Goal: Information Seeking & Learning: Check status

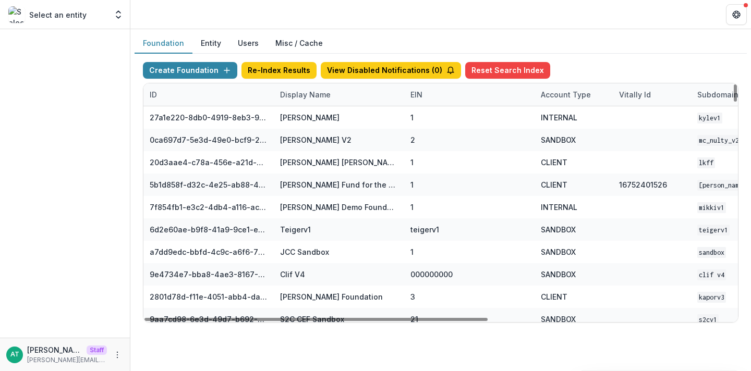
click at [289, 94] on div "Display Name" at bounding box center [305, 94] width 63 height 11
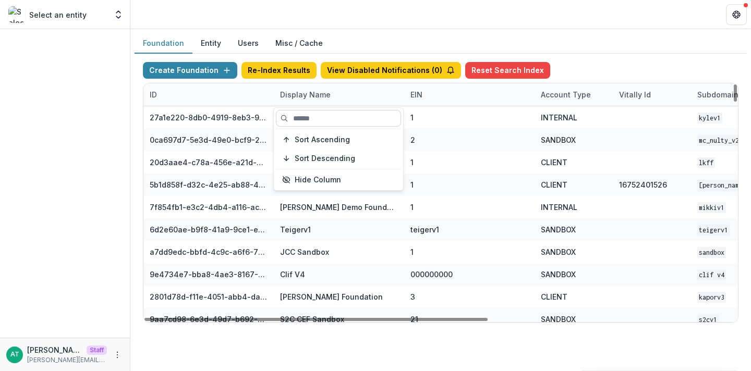
click at [301, 117] on input at bounding box center [338, 118] width 125 height 17
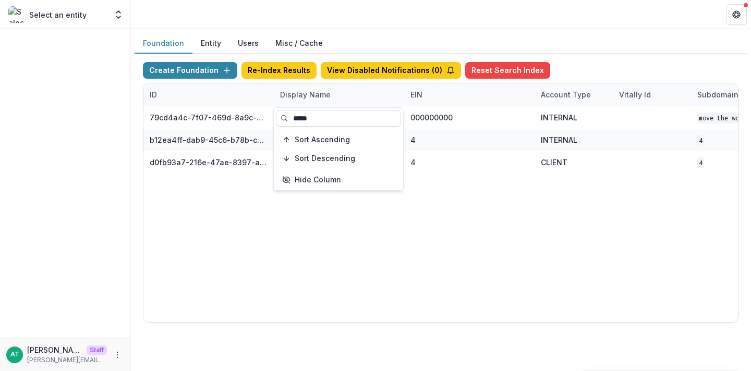
type input "****"
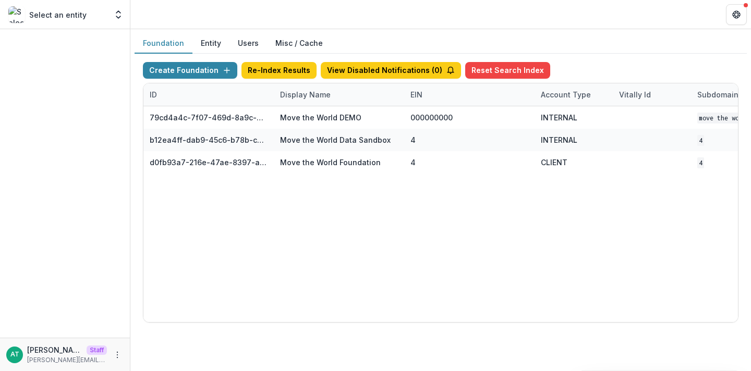
click at [335, 17] on header at bounding box center [440, 14] width 620 height 29
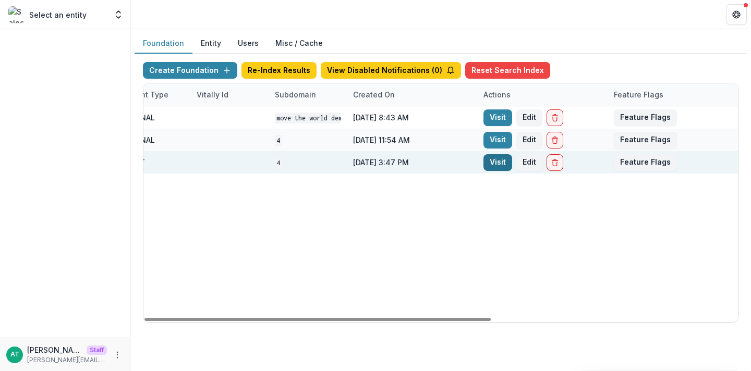
click at [495, 165] on link "Visit" at bounding box center [497, 162] width 29 height 17
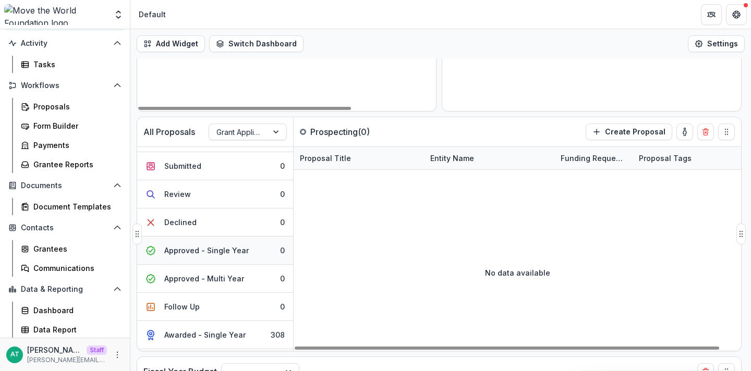
scroll to position [72, 0]
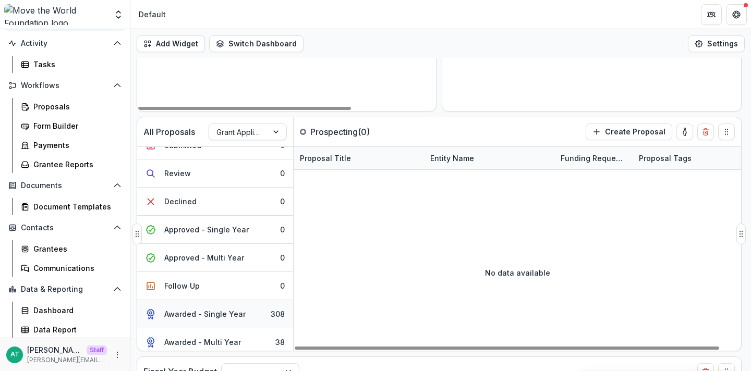
click at [194, 308] on button "Awarded - Single Year 308" at bounding box center [215, 314] width 156 height 28
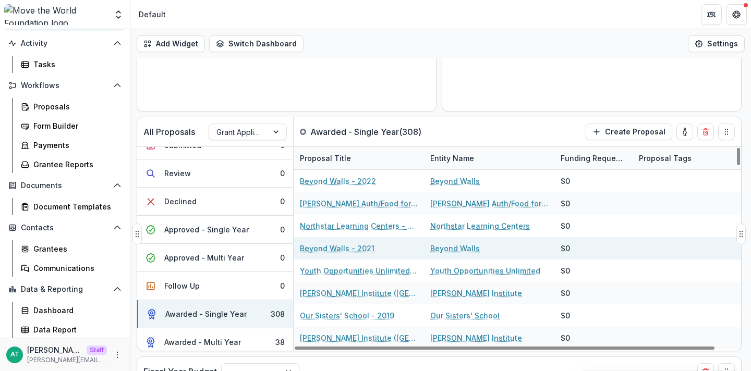
scroll to position [19, 0]
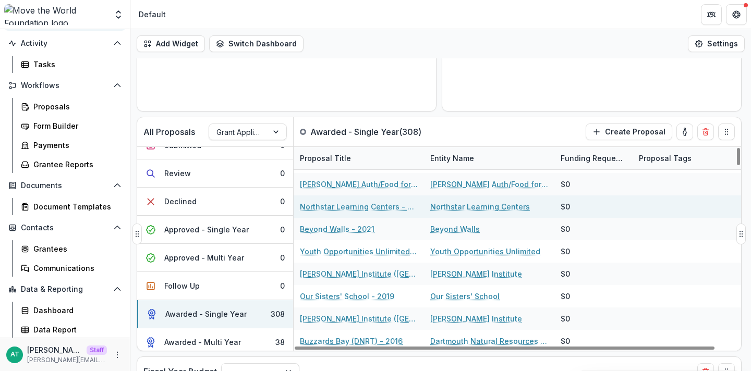
click at [375, 206] on link "Northstar Learning Centers - 2022" at bounding box center [359, 206] width 118 height 11
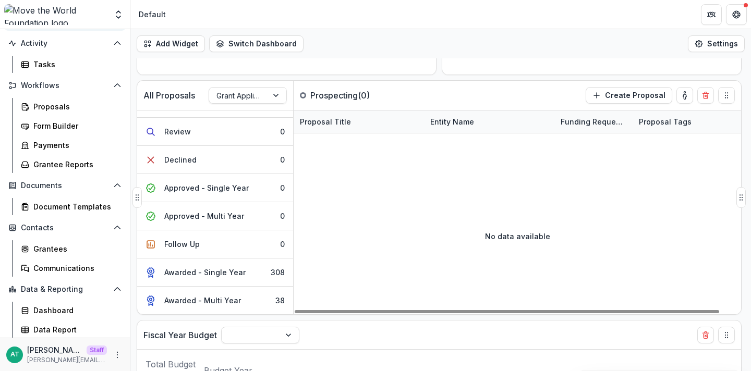
scroll to position [242, 0]
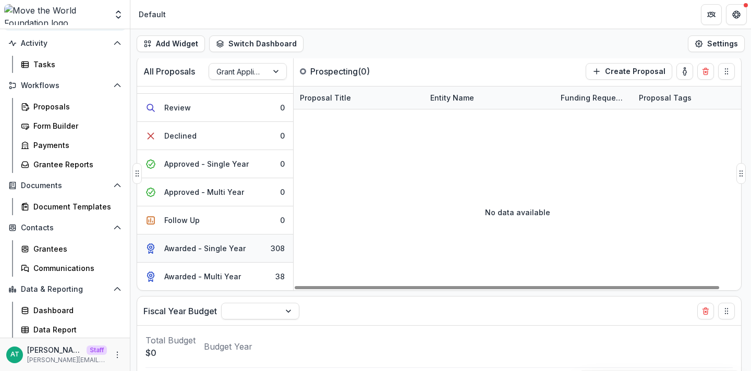
click at [232, 252] on div "Awarded - Single Year" at bounding box center [204, 248] width 81 height 11
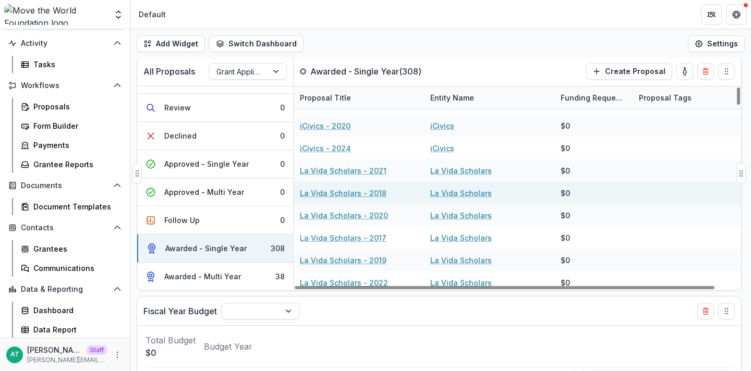
scroll to position [3556, 0]
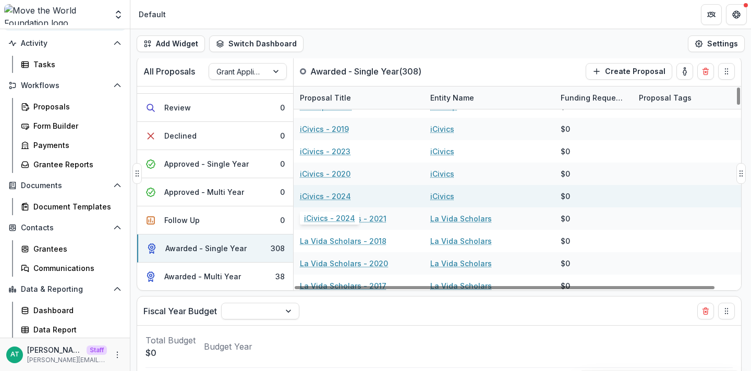
click at [314, 193] on link "iCivics - 2024" at bounding box center [325, 196] width 51 height 11
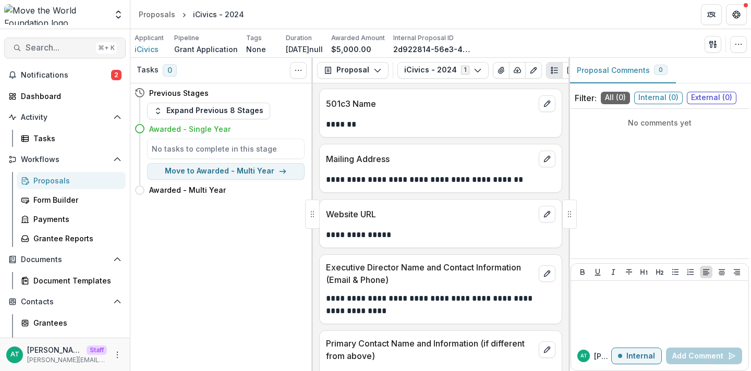
click at [55, 47] on span "Search..." at bounding box center [59, 48] width 66 height 10
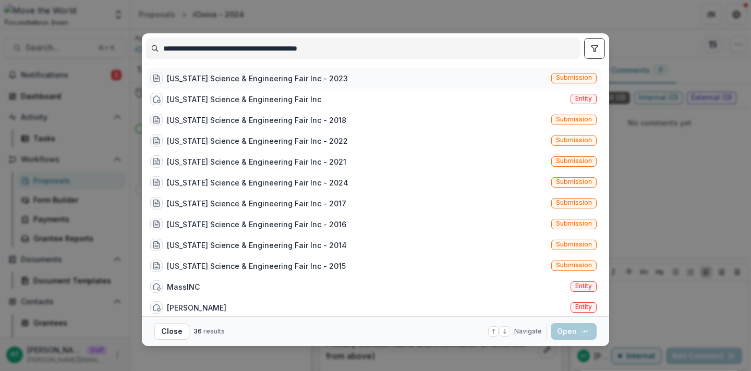
type input "**********"
click at [284, 80] on div "Massachusetts Science & Engineering Fair Inc - 2023" at bounding box center [257, 78] width 181 height 11
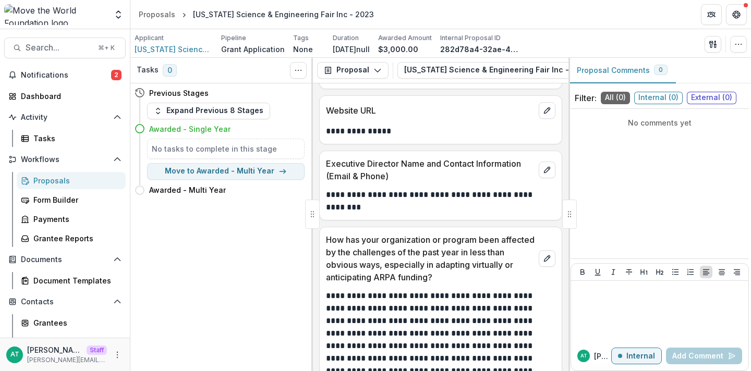
scroll to position [163, 0]
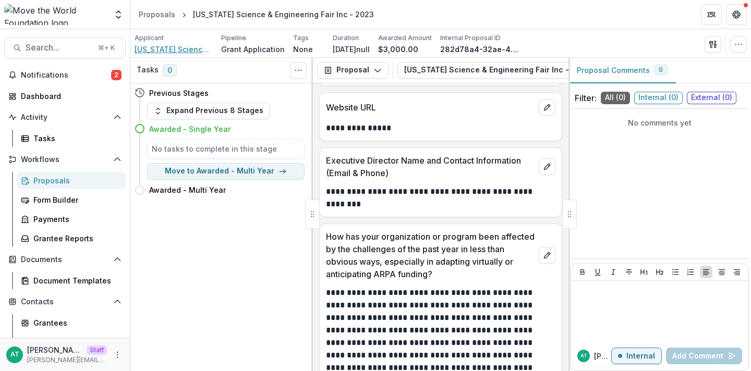
click at [164, 51] on span "Massachusetts Science & Engineering Fair Inc" at bounding box center [173, 49] width 78 height 11
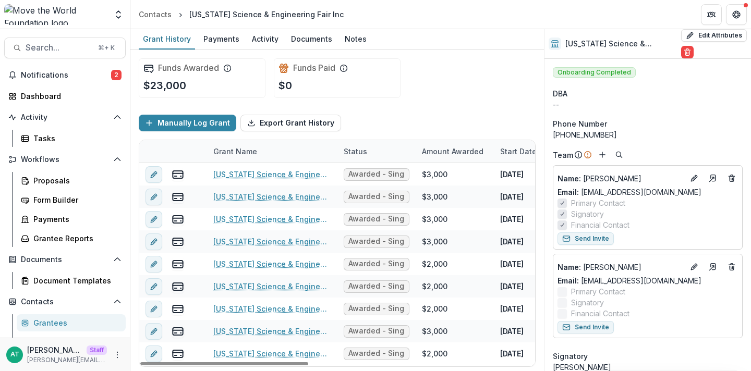
click at [337, 151] on div "Status" at bounding box center [355, 151] width 36 height 11
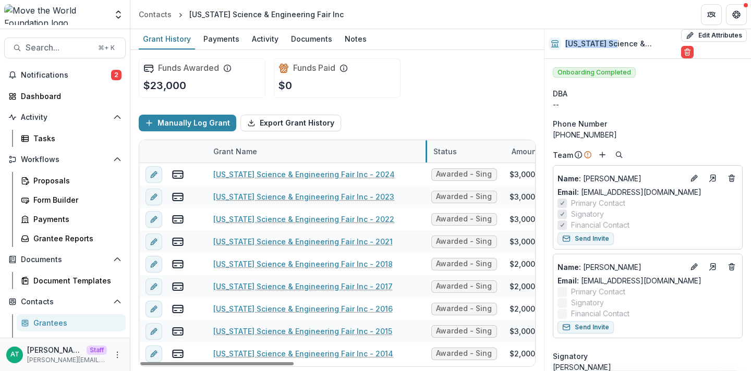
drag, startPoint x: 336, startPoint y: 150, endPoint x: 449, endPoint y: 148, distance: 113.1
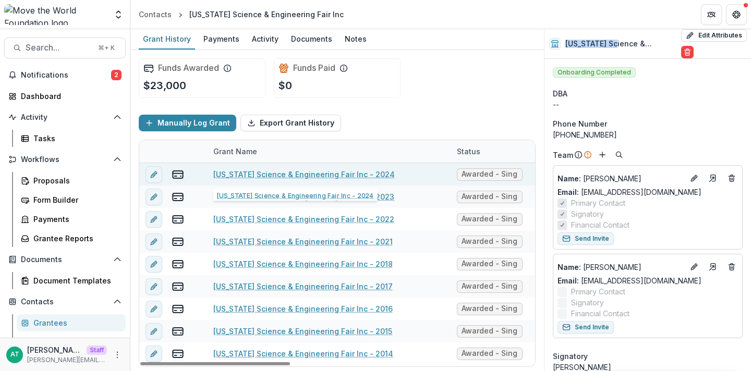
click at [336, 178] on link "Massachusetts Science & Engineering Fair Inc - 2024" at bounding box center [303, 174] width 181 height 11
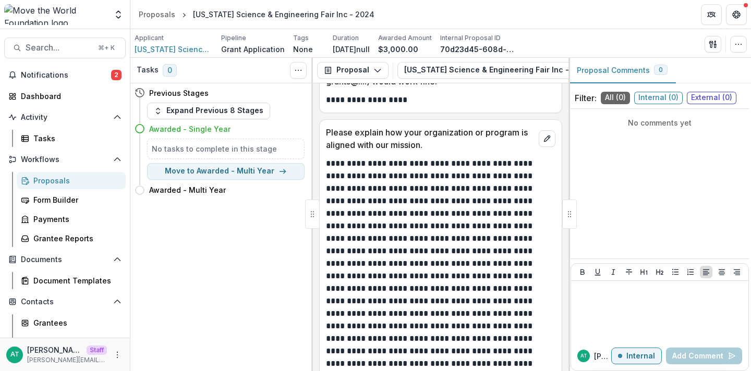
scroll to position [265, 0]
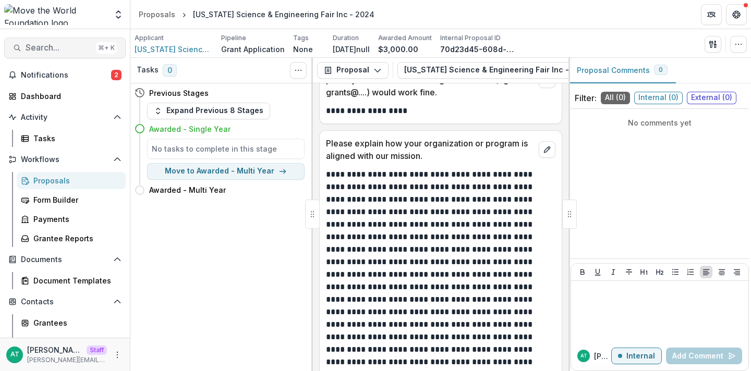
click at [64, 45] on span "Search..." at bounding box center [59, 48] width 66 height 10
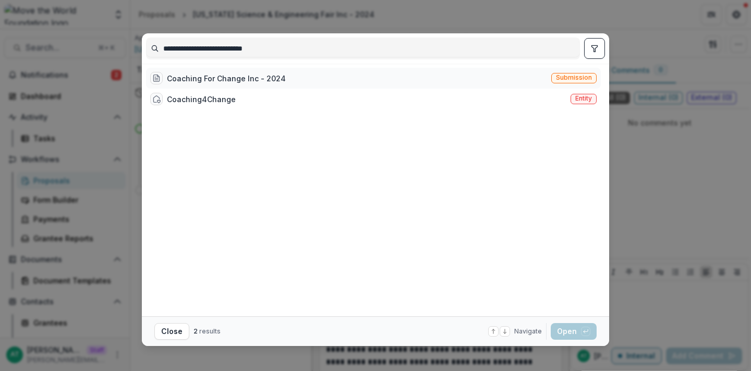
type input "**********"
click at [255, 77] on div "Coaching For Change Inc - 2024" at bounding box center [226, 78] width 119 height 11
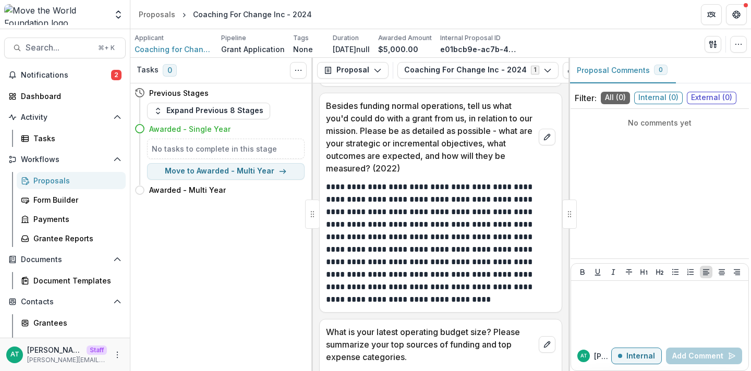
scroll to position [3062, 0]
